Goal: Task Accomplishment & Management: Use online tool/utility

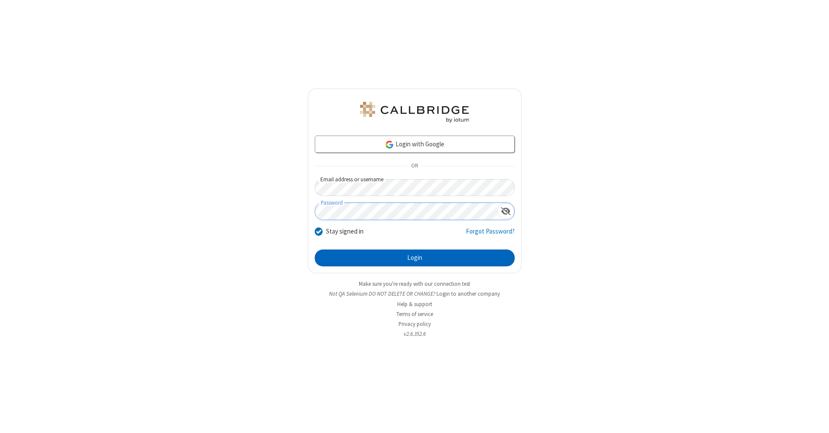
click at [414, 258] on button "Login" at bounding box center [415, 257] width 200 height 17
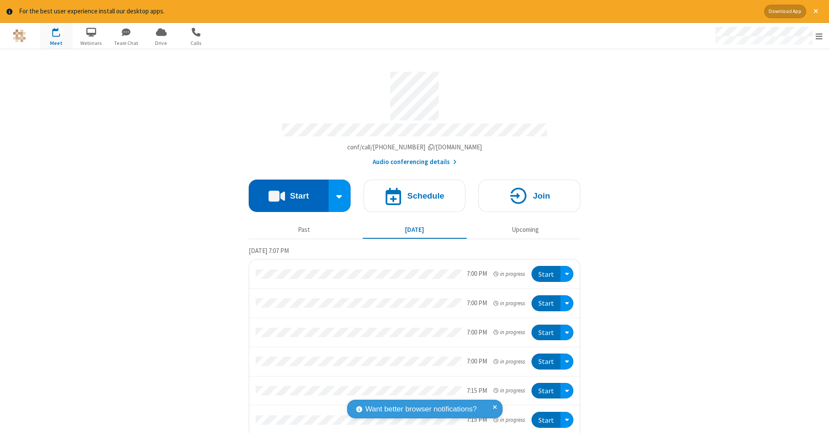
click at [285, 191] on button "Start" at bounding box center [289, 196] width 80 height 32
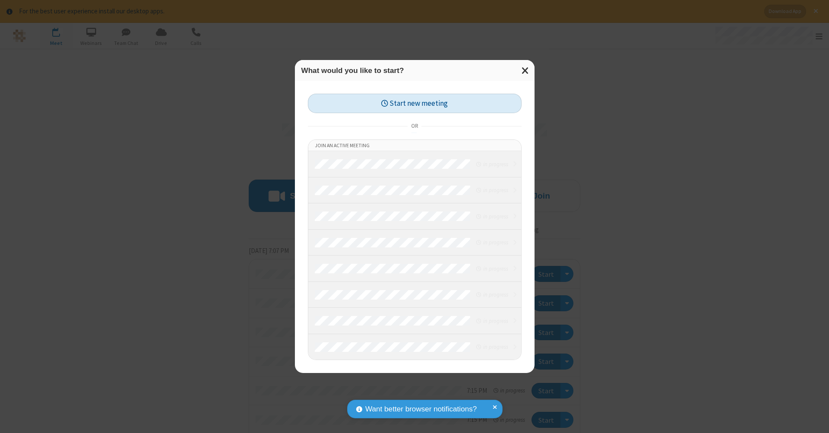
click at [414, 103] on button "Start new meeting" at bounding box center [415, 103] width 214 height 19
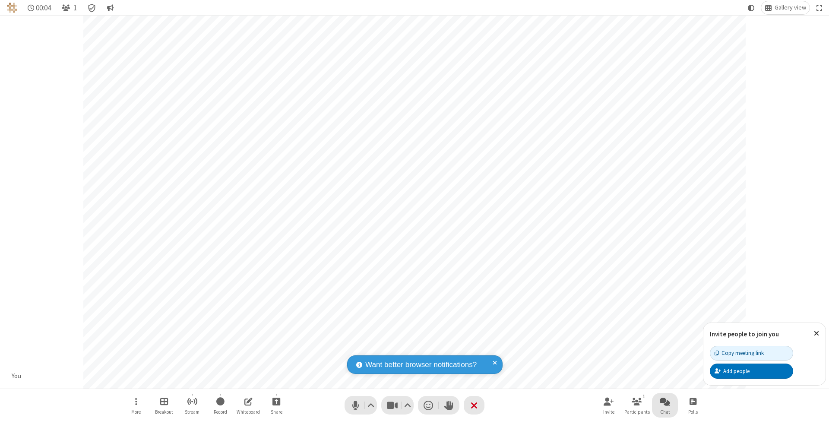
click at [664, 401] on span "Open chat" at bounding box center [664, 401] width 10 height 11
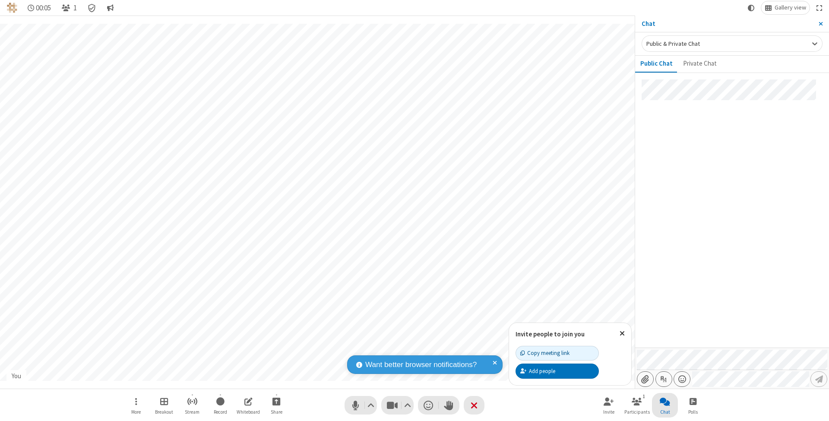
type input "C:\fakepath\doc_test.docx"
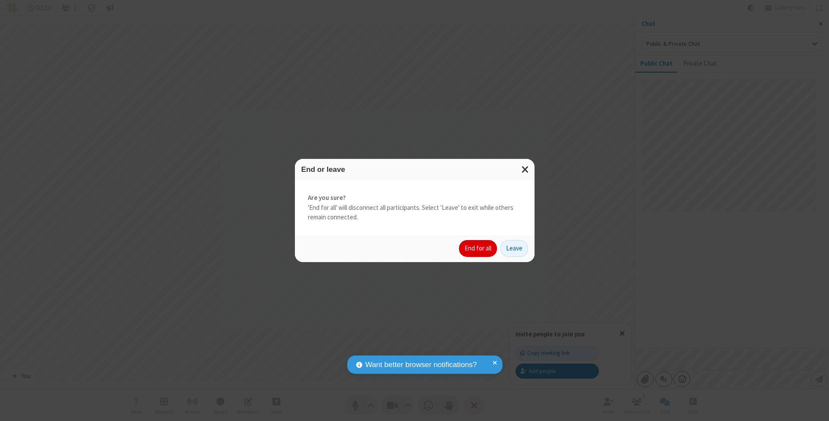
click at [478, 248] on button "End for all" at bounding box center [478, 248] width 38 height 17
